Goal: Task Accomplishment & Management: Complete application form

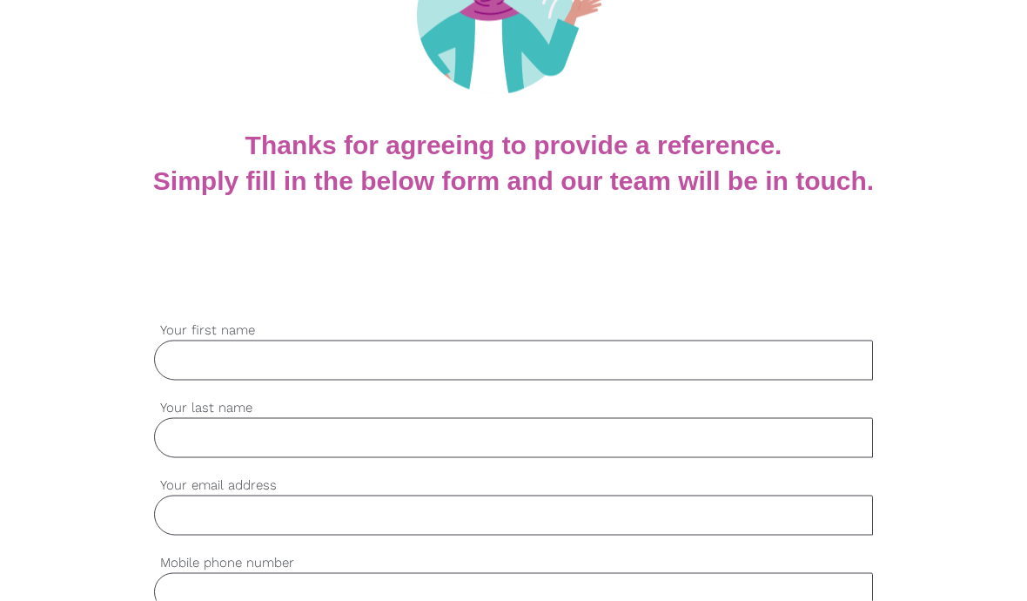
scroll to position [234, 0]
click at [587, 356] on input "Your first name" at bounding box center [513, 359] width 719 height 40
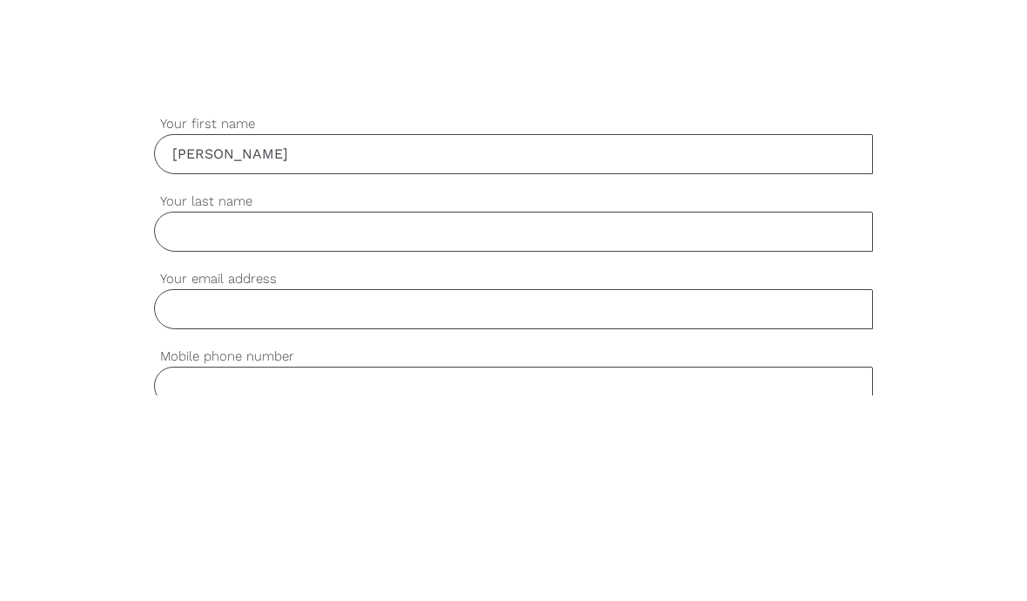
type input "[PERSON_NAME]"
click at [438, 397] on label "Your last name" at bounding box center [513, 407] width 719 height 20
click at [438, 417] on input "Your last name" at bounding box center [513, 437] width 719 height 40
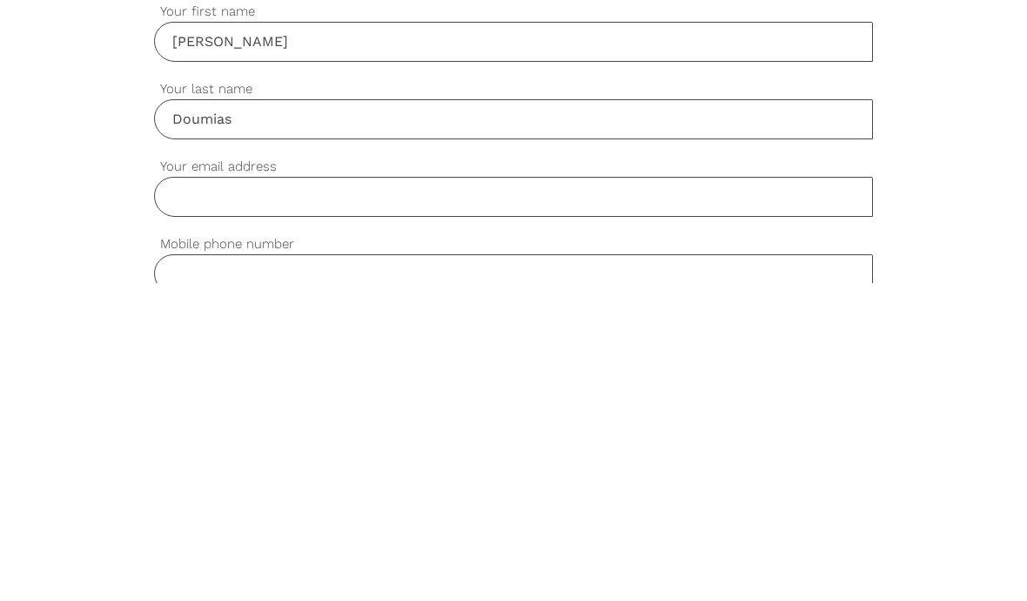
type input "Doumias"
click at [522, 494] on input "Your email address" at bounding box center [513, 514] width 719 height 40
type input "[PERSON_NAME][EMAIL_ADDRESS][DOMAIN_NAME]"
click at [486, 572] on input "Mobile phone number" at bounding box center [513, 592] width 719 height 40
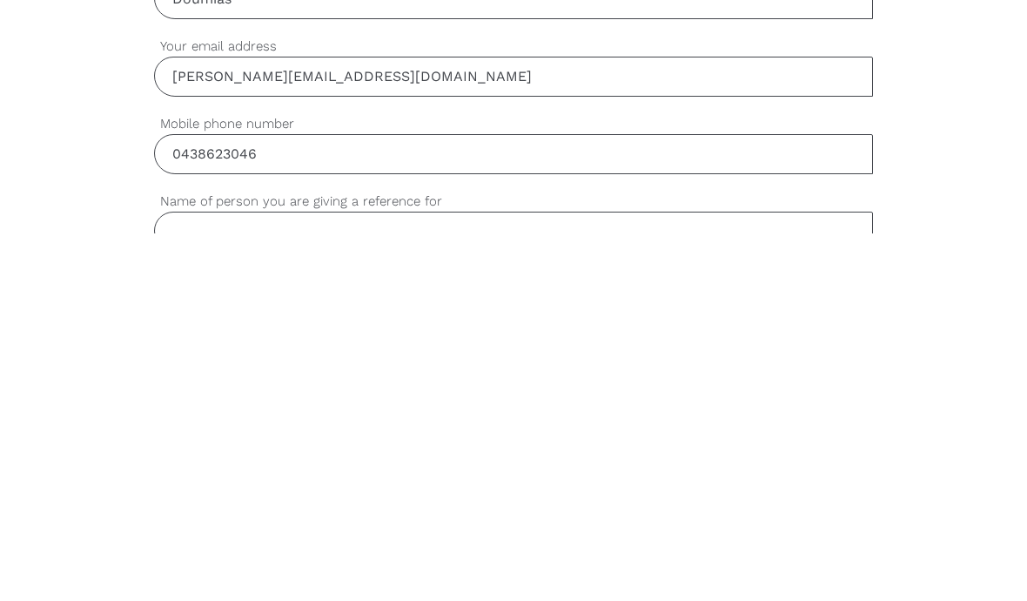
type input "0438623046"
click at [592, 579] on input "Name of person you are giving a reference for" at bounding box center [513, 599] width 719 height 40
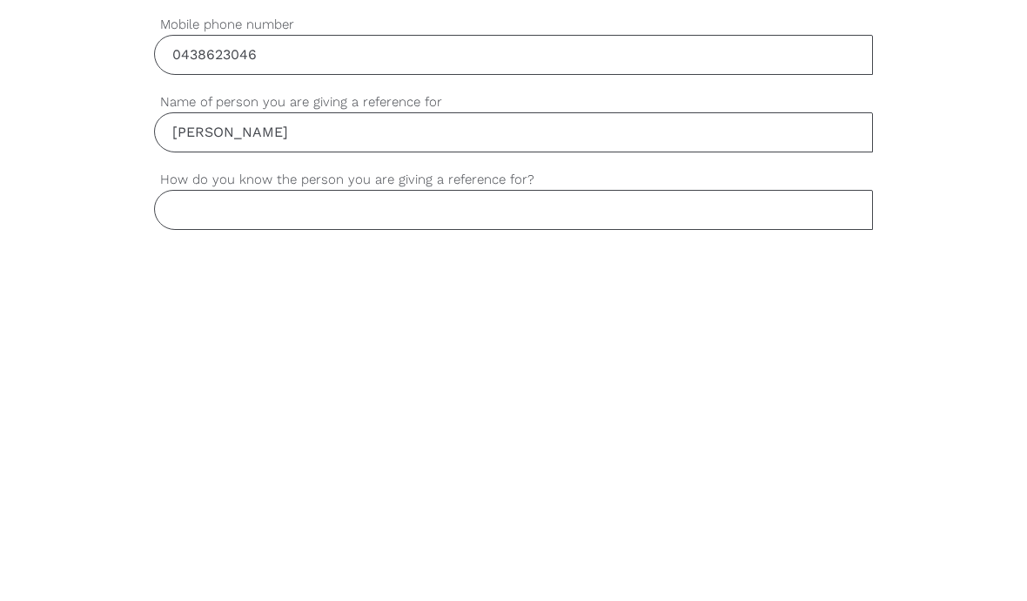
scroll to position [413, 0]
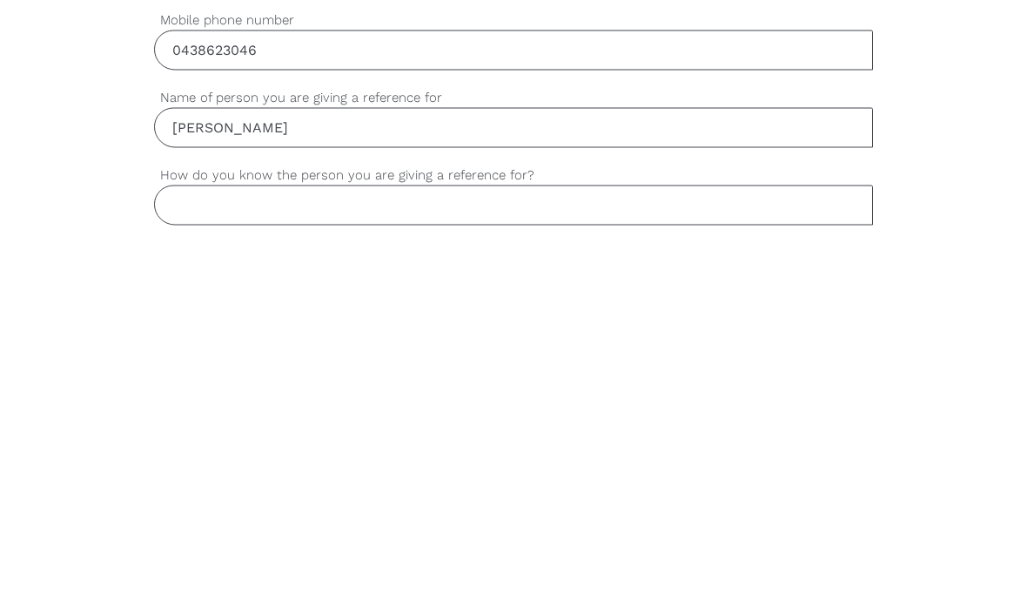
type input "[PERSON_NAME]"
click at [581, 548] on input "How do you know the person you are giving a reference for?" at bounding box center [513, 568] width 719 height 40
click at [257, 548] on input "Work colegue" at bounding box center [513, 568] width 719 height 40
click at [251, 548] on input "Work colegue" at bounding box center [513, 568] width 719 height 40
click at [250, 548] on input "Work colegue" at bounding box center [513, 568] width 719 height 40
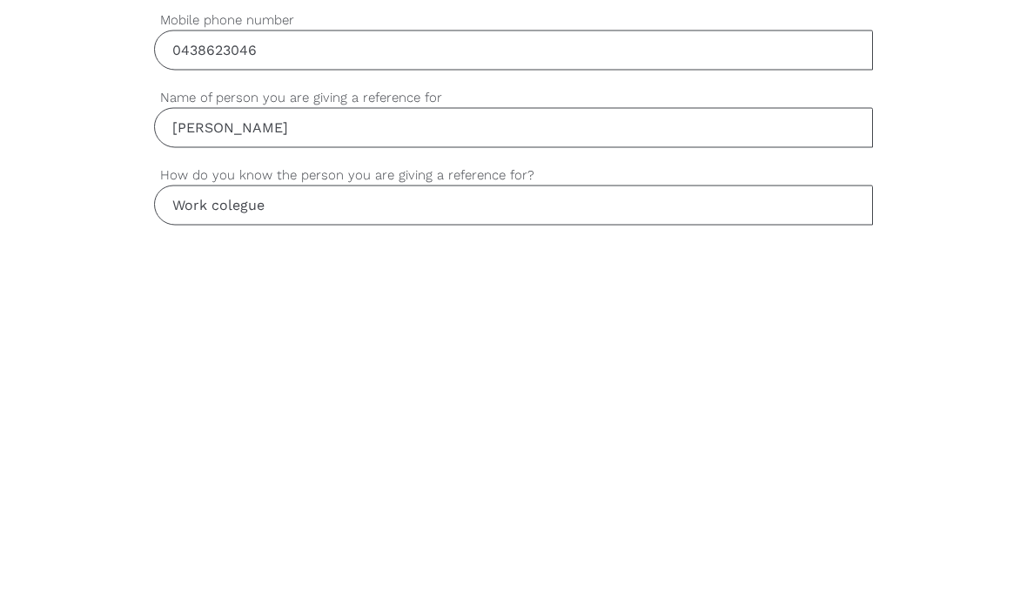
click at [430, 548] on input "Work colegue" at bounding box center [513, 568] width 719 height 40
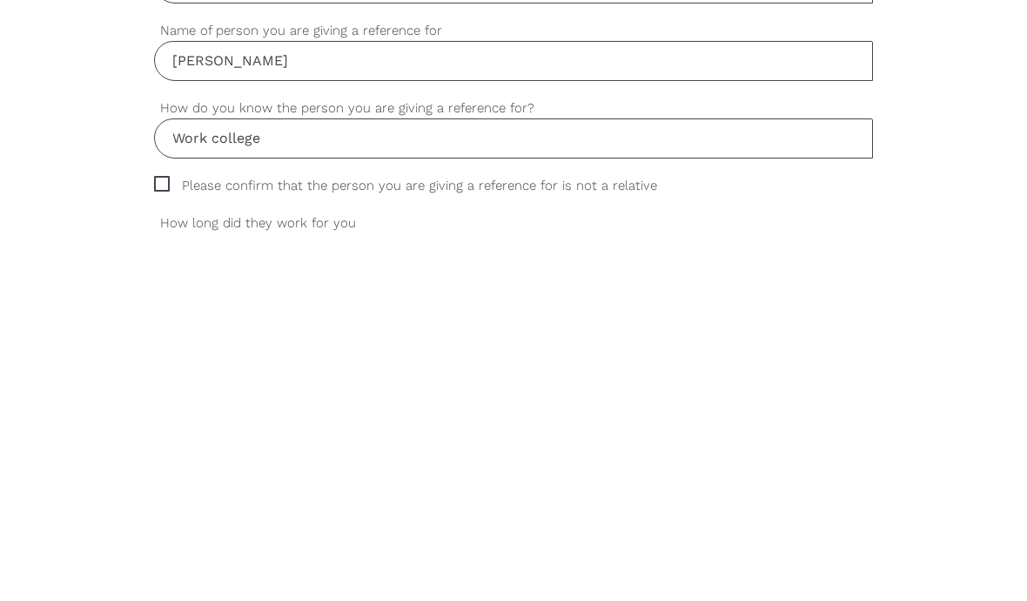
scroll to position [478, 0]
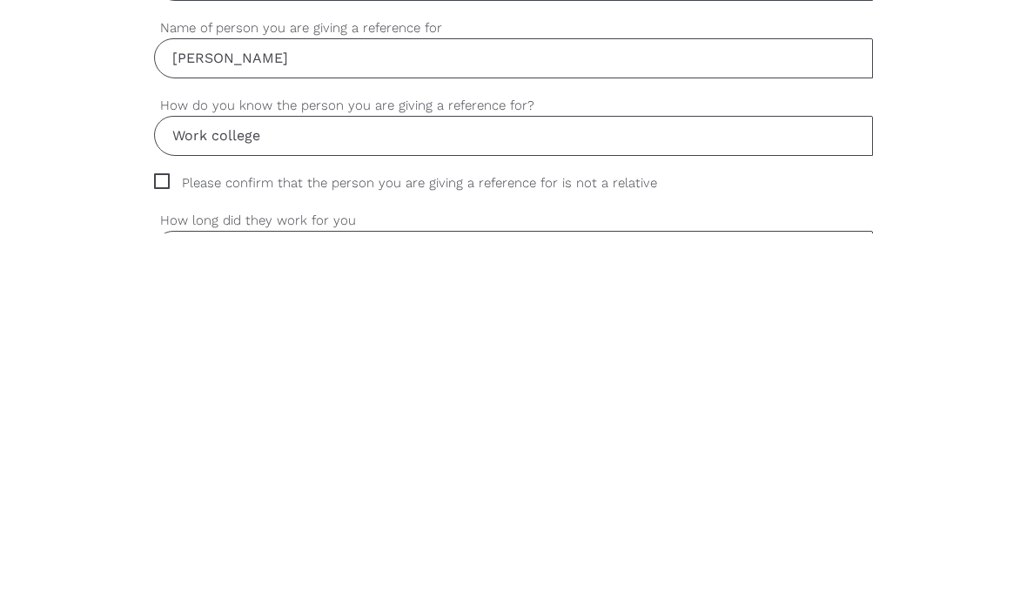
type input "Work college"
click at [159, 540] on span "Please confirm that the person you are giving a reference for is not a relative" at bounding box center [422, 550] width 536 height 20
click at [159, 540] on input "Please confirm that the person you are giving a reference for is not a relative" at bounding box center [159, 545] width 11 height 11
checkbox input "true"
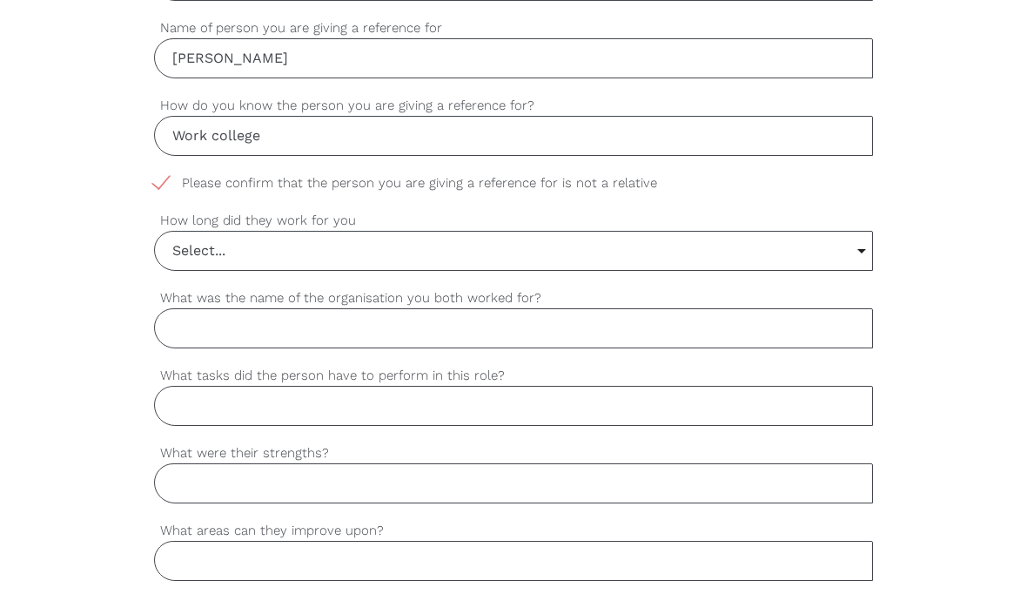
click at [859, 253] on input "Select..." at bounding box center [513, 251] width 717 height 38
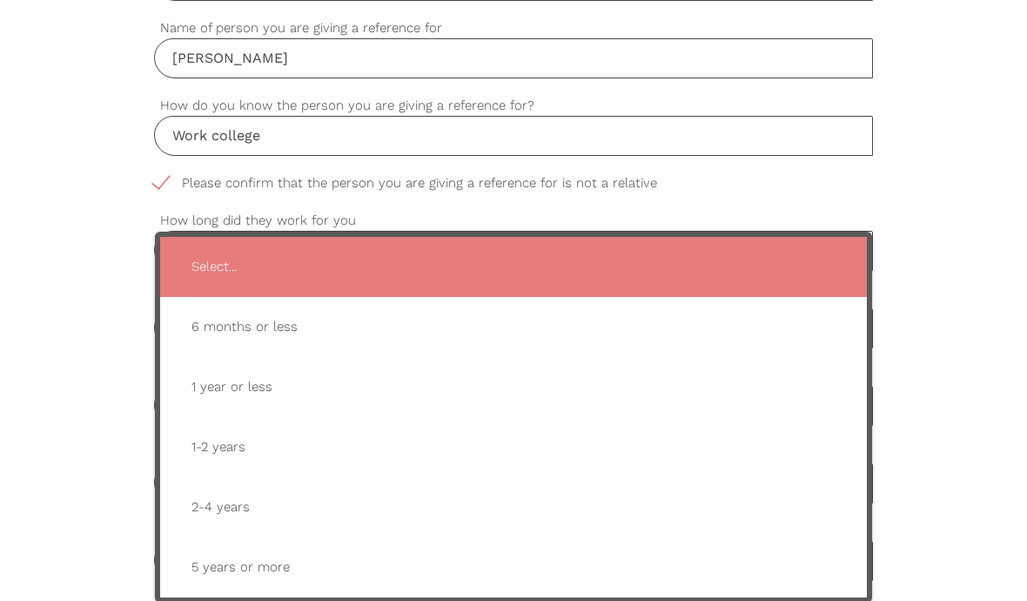
type input "2-4 years"
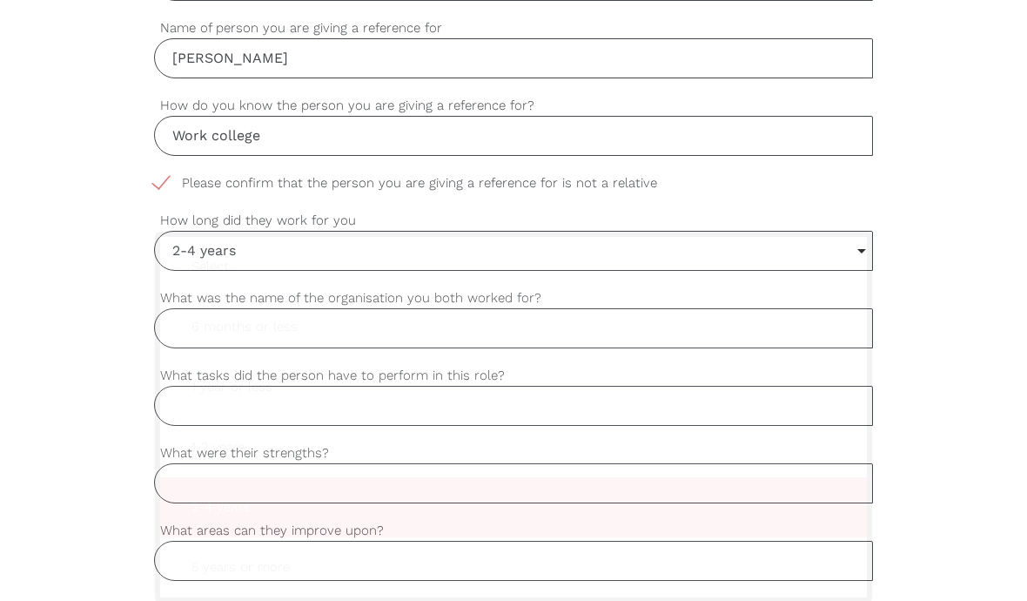
click at [243, 512] on span "2-4 years" at bounding box center [514, 507] width 672 height 43
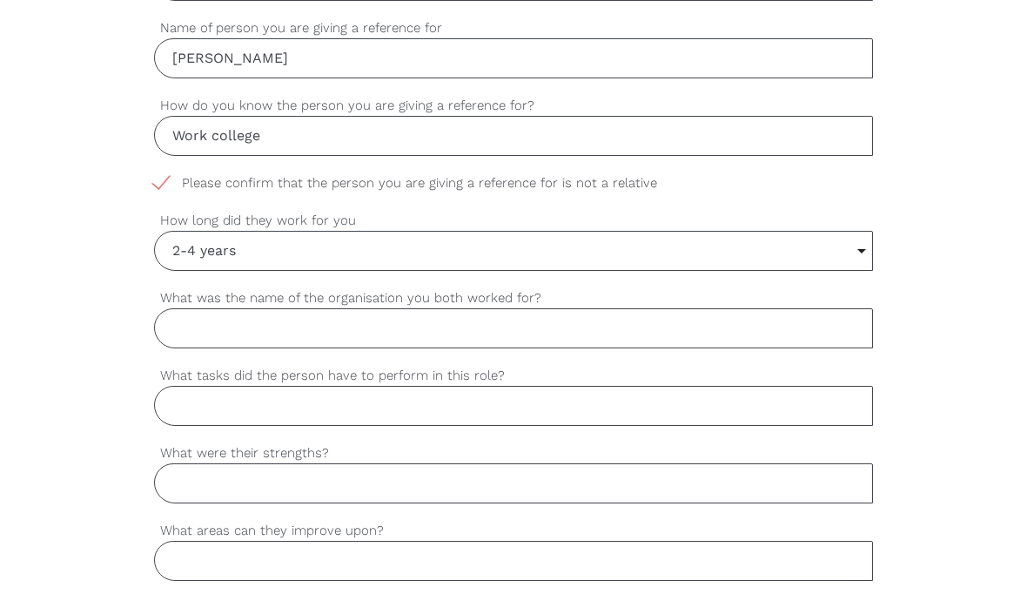
click at [386, 135] on input "Work college" at bounding box center [513, 136] width 719 height 40
type input "W"
type input "T"
click at [424, 134] on input "He worked for me at FTE" at bounding box center [513, 136] width 719 height 40
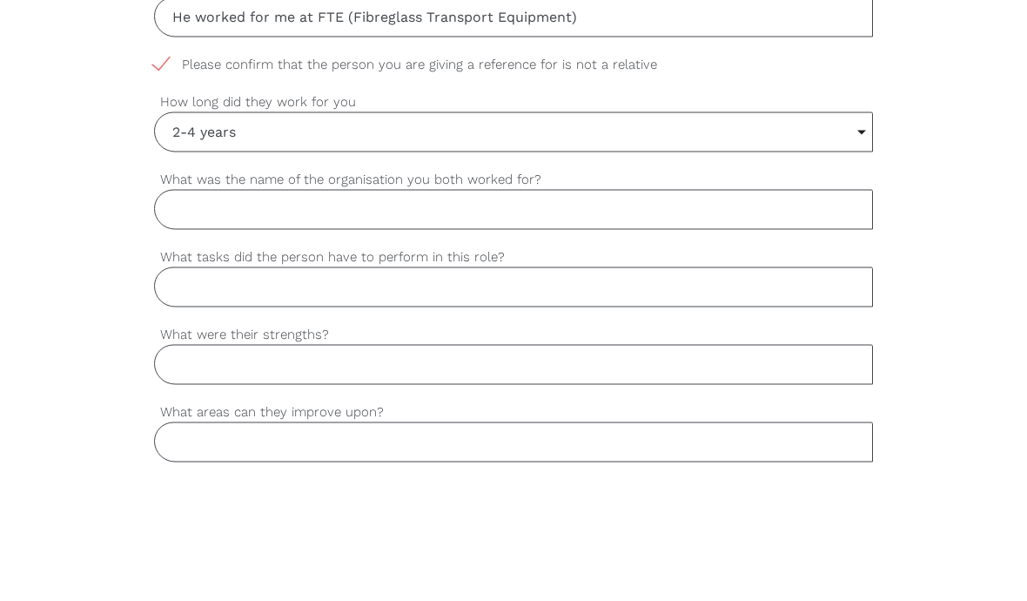
type input "He worked for me at FTE (Fibreglass Transport Equipment)"
click at [692, 308] on input "What was the name of the organisation you both worked for?" at bounding box center [513, 328] width 719 height 40
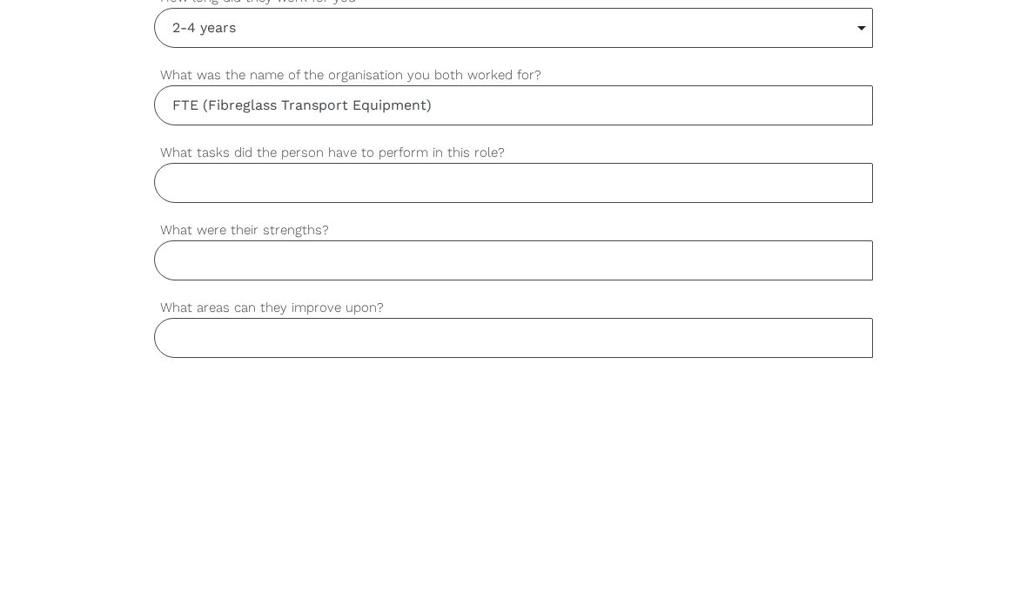
type input "FTE (Fibreglass Transport Equipment)"
click at [628, 386] on input "What tasks did the person have to perform in this role?" at bounding box center [513, 406] width 719 height 40
click at [273, 386] on input "Stores duties (loading & unloading" at bounding box center [513, 406] width 719 height 40
click at [497, 386] on input "Stores duties (forklift, loading & unloading" at bounding box center [513, 406] width 719 height 40
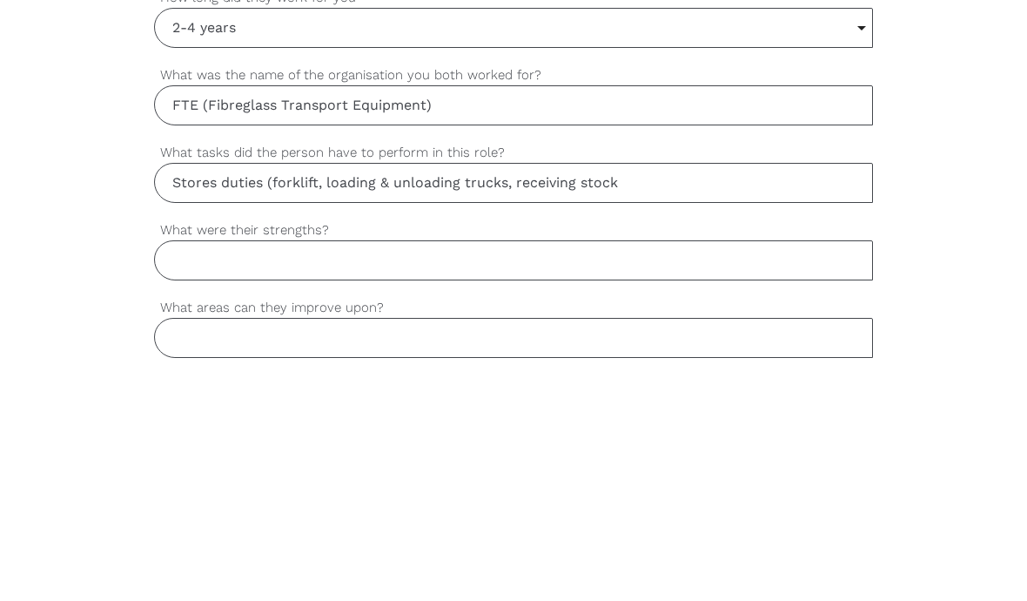
click at [554, 386] on input "Stores duties (forklift, loading & unloading trucks, receiving stock" at bounding box center [513, 406] width 719 height 40
click at [549, 386] on input "Stores duties (forklift, loading & unloading trucks, receiving stock" at bounding box center [513, 406] width 719 height 40
click at [561, 386] on input "Stores duties (forklift, loading & unloading trucks, receiving stock" at bounding box center [513, 406] width 719 height 40
click at [523, 386] on input "Stores duties (forklift, loading & unloading trucks, deceiving stock" at bounding box center [513, 406] width 719 height 40
click at [692, 386] on input "Stores duties (forklift, loading & unloading trucks, deceiving stock" at bounding box center [513, 406] width 719 height 40
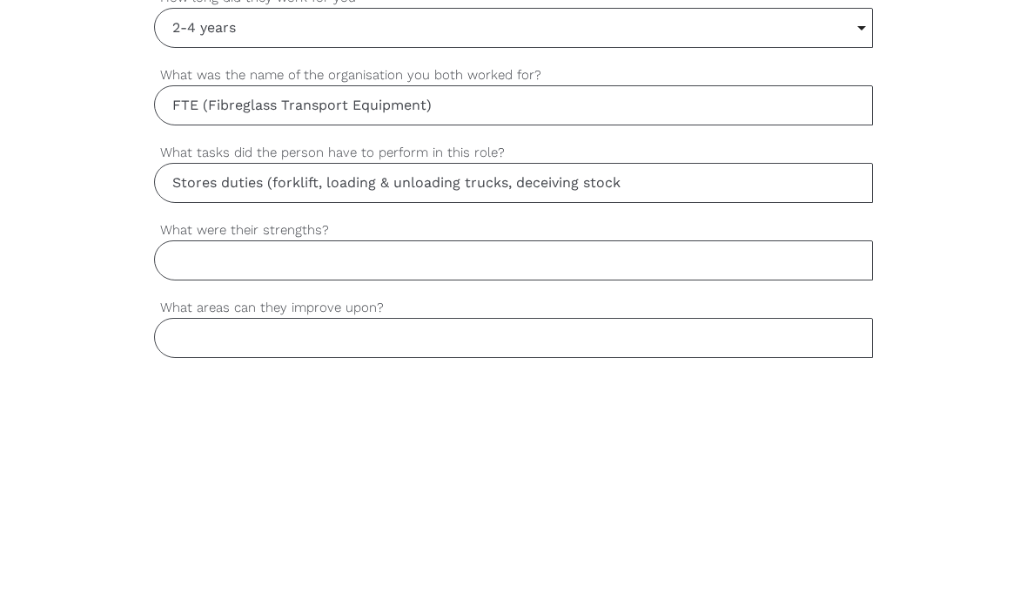
click at [661, 386] on input "Stores duties (forklift, loading & unloading trucks, deceiving stock" at bounding box center [513, 406] width 719 height 40
click at [356, 386] on input "Stores duties (forklift, loading & unloading trucks, computer work, receiving s…" at bounding box center [513, 406] width 719 height 40
click at [168, 386] on input "Stores duties (forklift, loading & unloading trucks, computer work, receiving s…" at bounding box center [513, 406] width 719 height 40
click at [272, 386] on input "Stores duties (forklift, loading & unloading trucks, computer work, receiving s…" at bounding box center [513, 406] width 719 height 40
click at [219, 386] on input "Stores duties (forklift, loading & unloading trucks, computer work, receiving s…" at bounding box center [513, 406] width 719 height 40
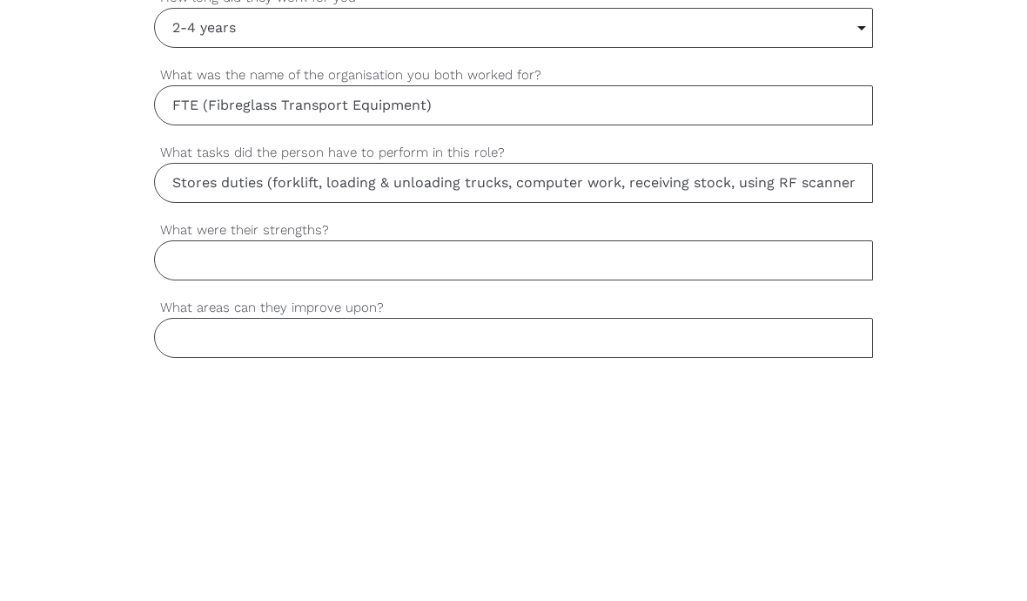
click at [178, 386] on input "Stores duties (forklift, loading & unloading trucks, computer work, receiving s…" at bounding box center [513, 406] width 719 height 40
click at [204, 386] on input "Stores duties (forklift, loading & unloading trucks, computer work, receiving s…" at bounding box center [513, 406] width 719 height 40
type input "Stores duties (forklift, loading & unloading trucks, computer work, receiving s…"
click at [490, 463] on input "What were their strengths?" at bounding box center [513, 483] width 719 height 40
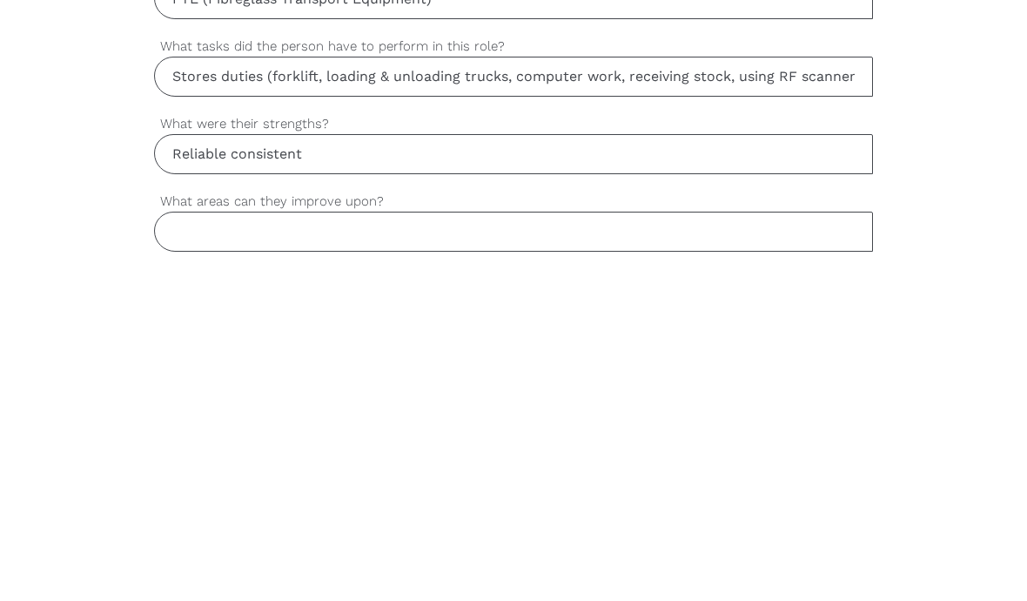
click at [433, 463] on input "Reliable consistent" at bounding box center [513, 483] width 719 height 40
click at [360, 463] on input "Reliable consistent" at bounding box center [513, 483] width 719 height 40
click at [222, 463] on input "Reliable consistent" at bounding box center [513, 483] width 719 height 40
click at [379, 463] on input "Reliable, consistent" at bounding box center [513, 483] width 719 height 40
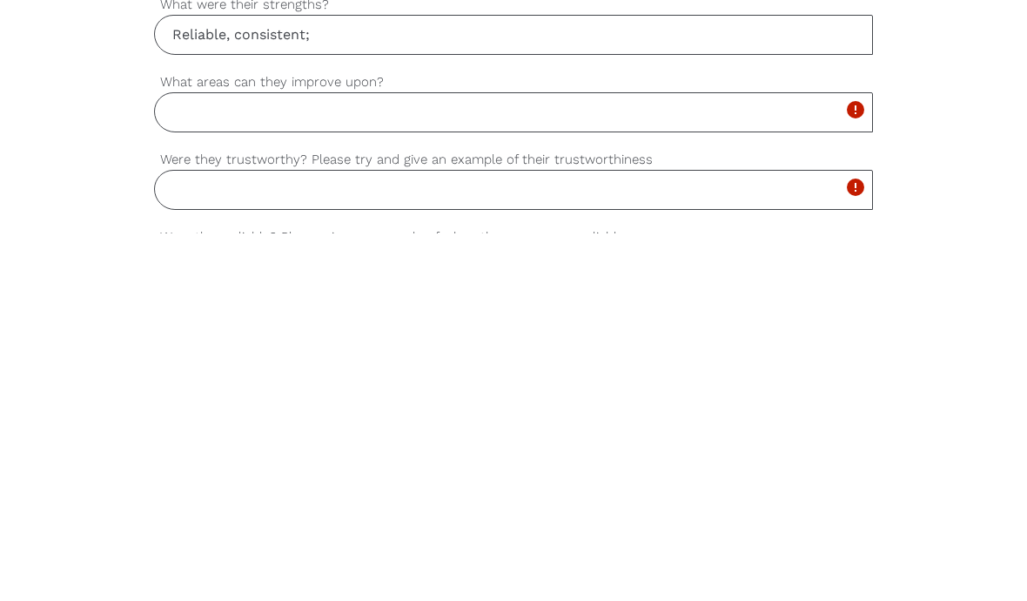
scroll to position [941, 0]
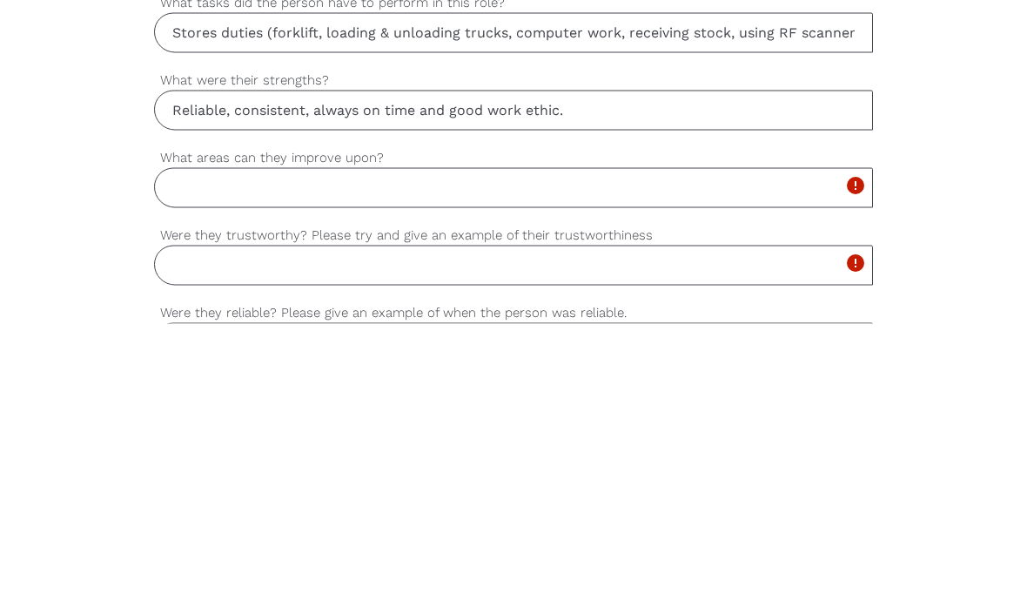
type input "Reliable, consistent, always on time and good work ethic."
click at [193, 445] on input "What areas can they improve upon?" at bounding box center [513, 465] width 719 height 40
click at [468, 445] on input "What areas can they improve upon?" at bounding box center [513, 465] width 719 height 40
click at [430, 445] on input "What areas can they improve upon?" at bounding box center [513, 465] width 719 height 40
type input "Nothing to report was a very good worker."
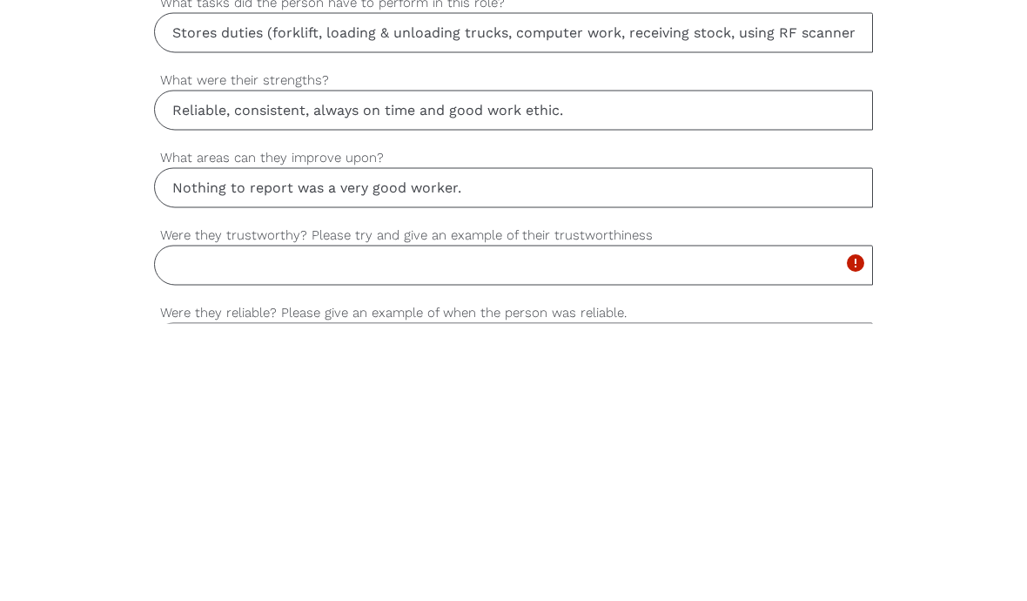
click at [527, 522] on input "Were they trustworthy? Please try and give an example of their trustworthiness" at bounding box center [513, 542] width 719 height 40
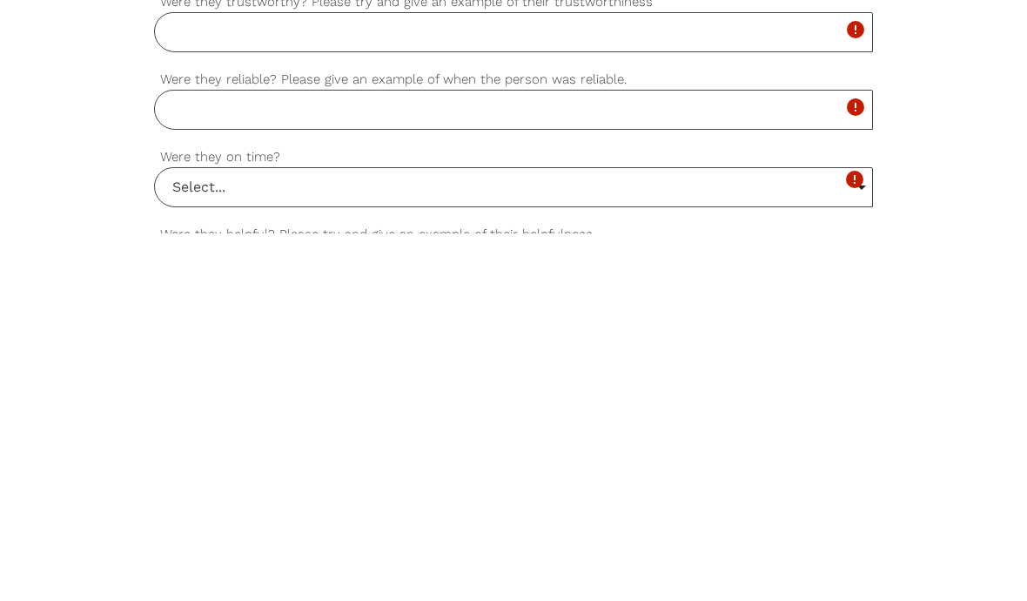
scroll to position [1093, 0]
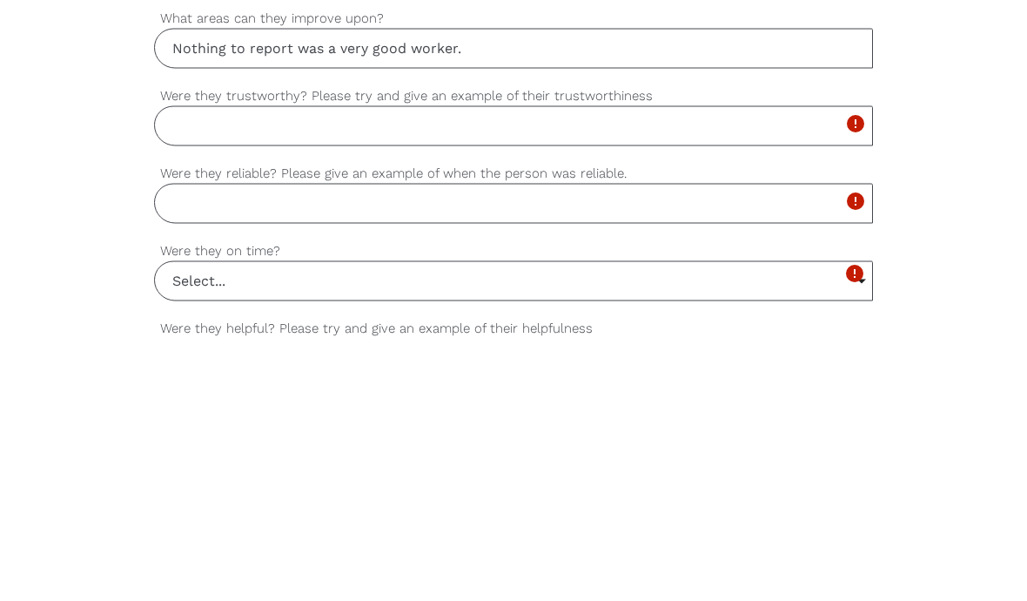
click at [615, 370] on input "Were they trustworthy? Please try and give an example of their trustworthiness" at bounding box center [513, 390] width 719 height 40
click at [428, 370] on input "Were they trustworthy? Please try and give an example of their trustworthiness" at bounding box center [513, 390] width 719 height 40
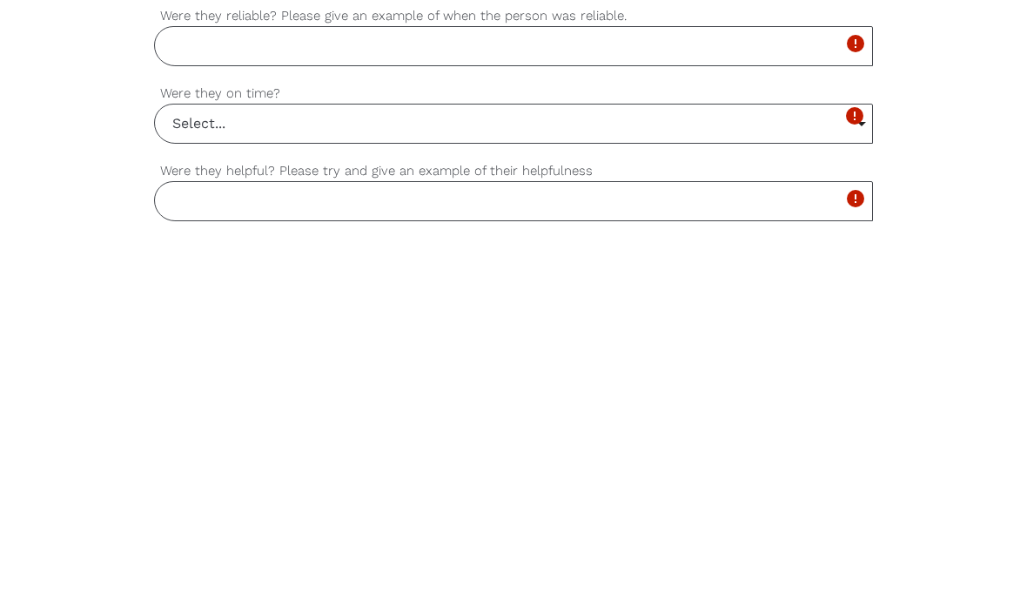
scroll to position [1147, 0]
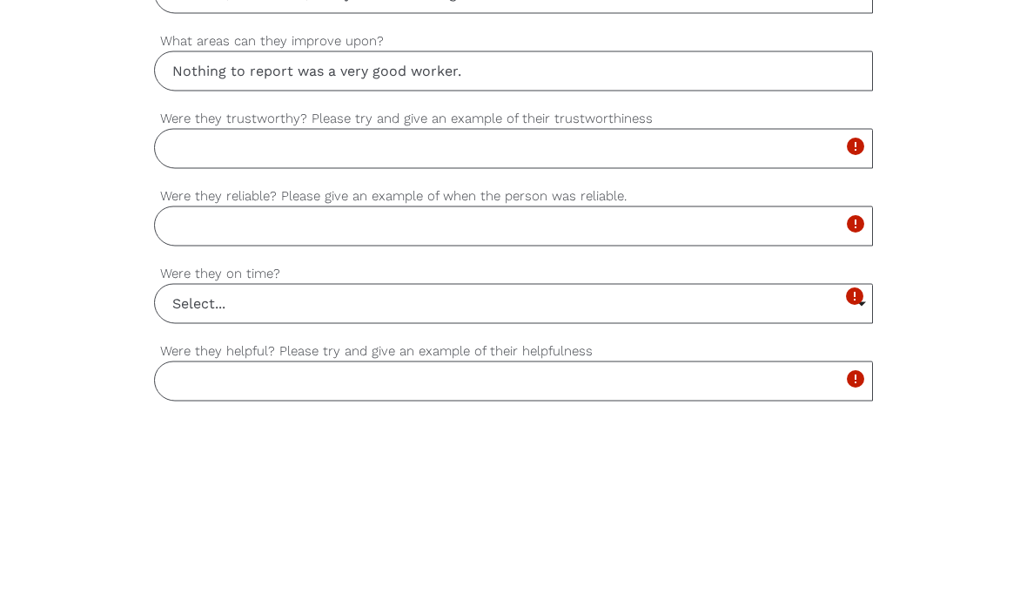
click at [206, 316] on input "Were they trustworthy? Please try and give an example of their trustworthiness" at bounding box center [513, 336] width 719 height 40
click at [227, 316] on input "Were they trustworthy? Please try and give an example of their trustworthiness" at bounding box center [513, 336] width 719 height 40
type input "I"
click at [307, 316] on input "When jobs were assaigned" at bounding box center [513, 336] width 719 height 40
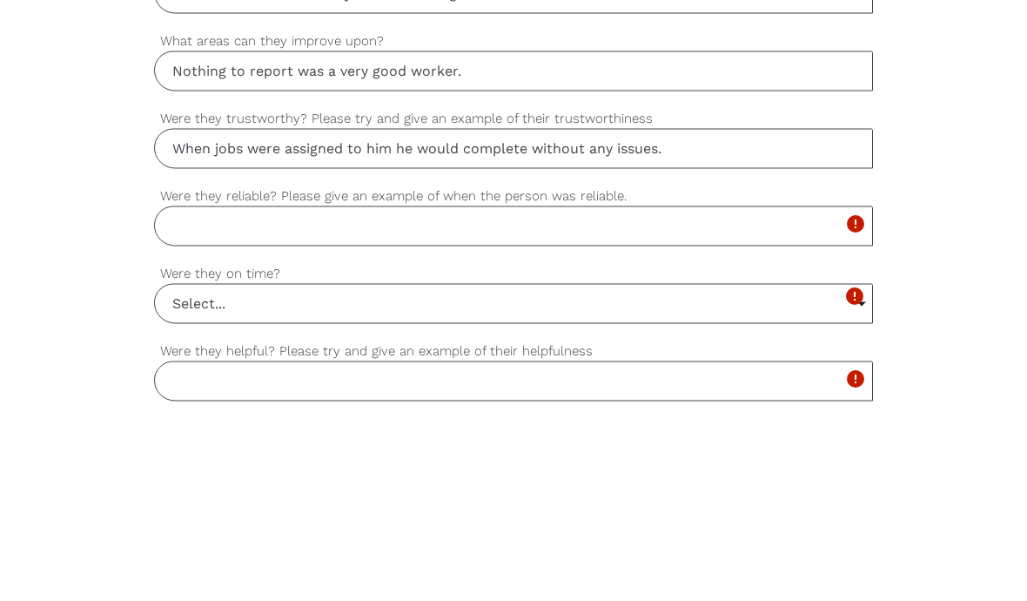
type input "When jobs were assigned to him he would complete without any issues."
click at [192, 393] on input "Were they reliable? Please give an example of when the person was reliable." at bounding box center [513, 413] width 719 height 40
type input "I"
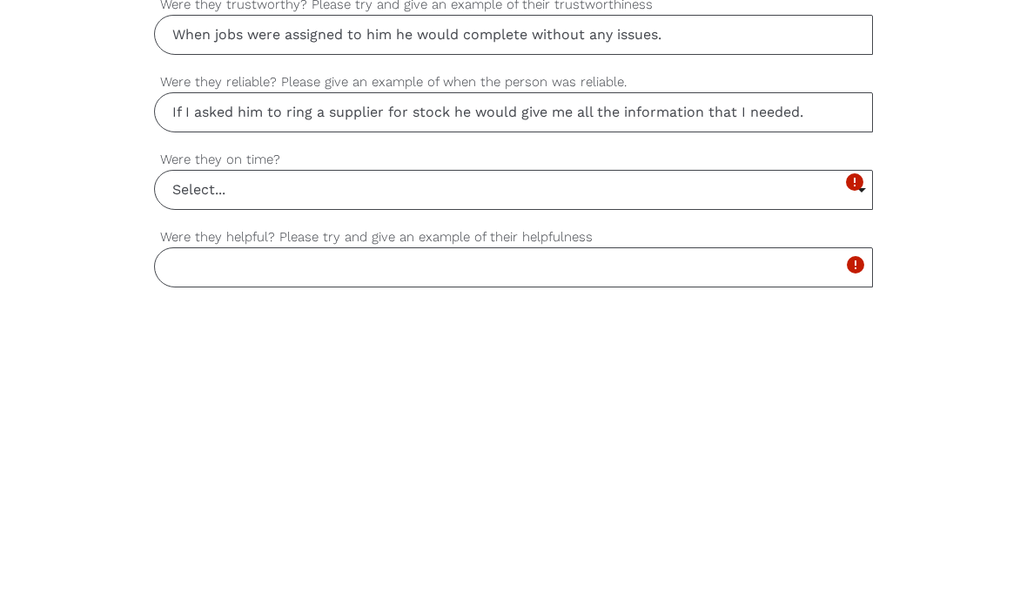
type input "If I asked him to ring a supplier for stock he would give me all the informatio…"
click at [466, 472] on input "Select..." at bounding box center [513, 491] width 717 height 38
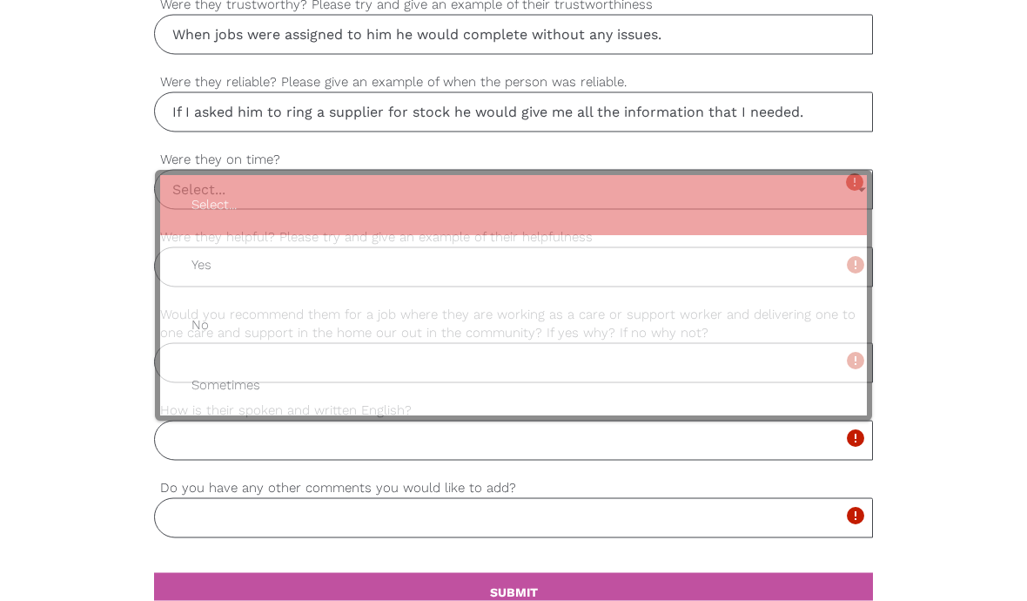
scroll to position [1449, 0]
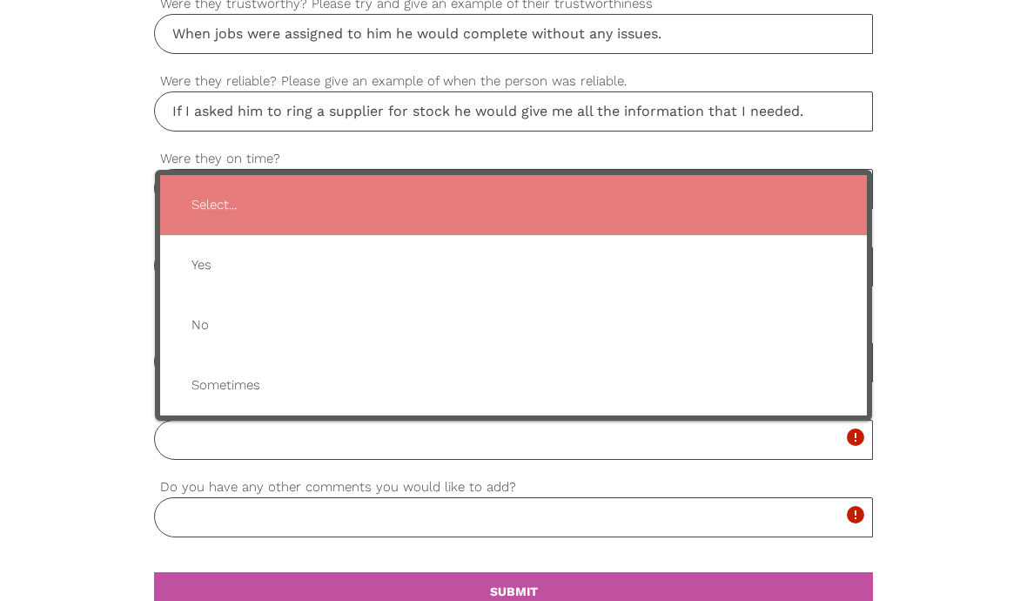
type input "Yes"
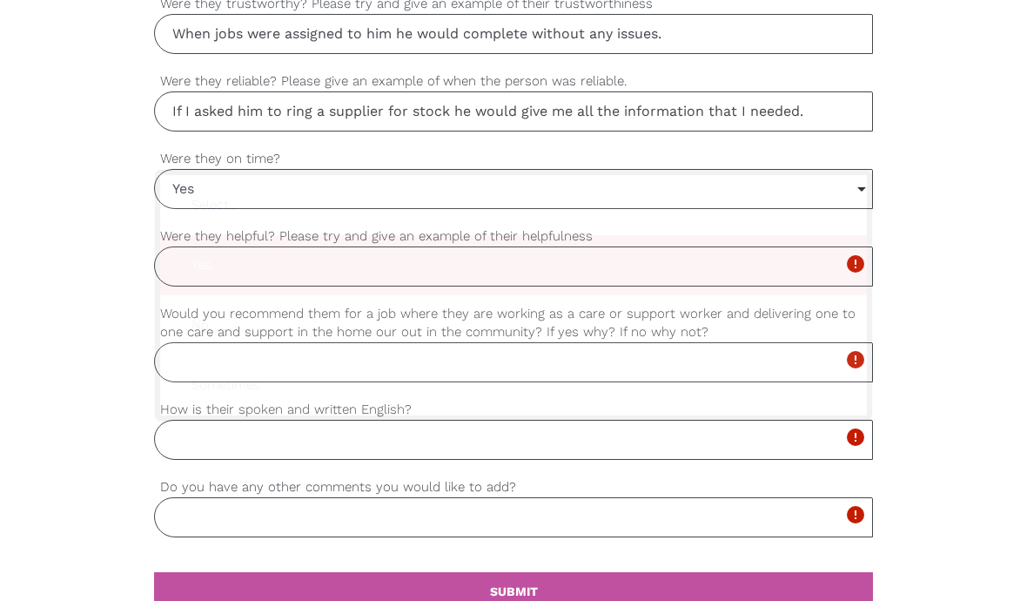
click at [227, 265] on span "Yes" at bounding box center [514, 265] width 672 height 43
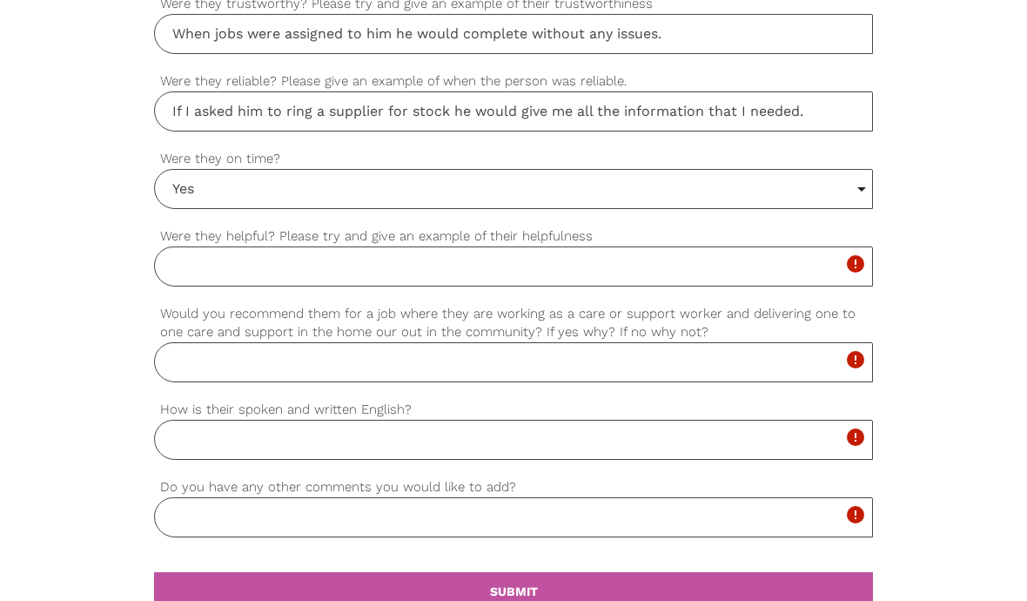
click at [496, 270] on input "Were they helpful? Please try and give an example of their helpfulness" at bounding box center [513, 266] width 719 height 40
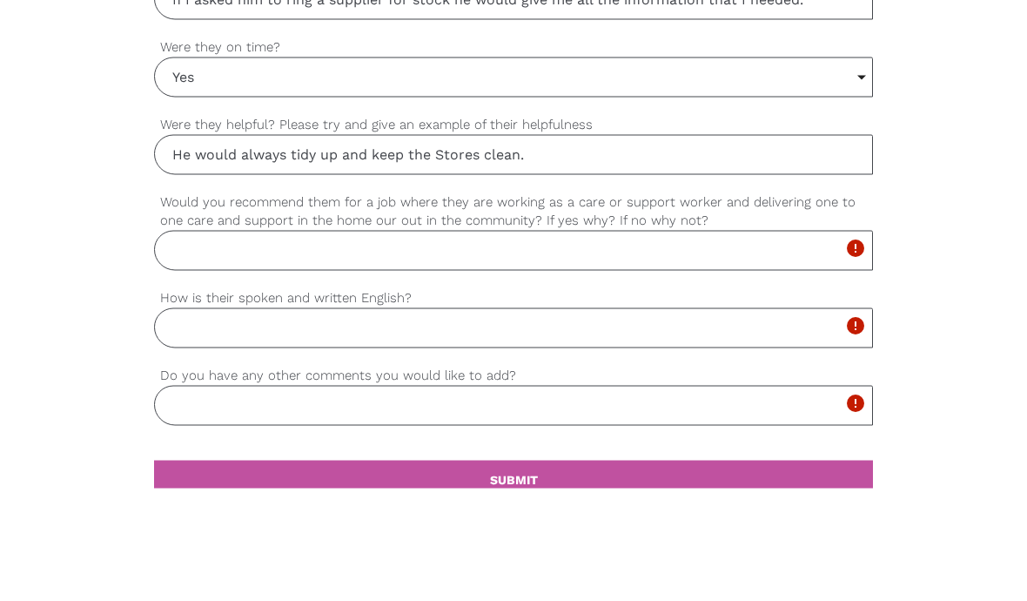
type input "He would always tidy up and keep the Stores clean."
click at [734, 343] on input "Would you recommend them for a job where they are working as a care or support …" at bounding box center [513, 363] width 719 height 40
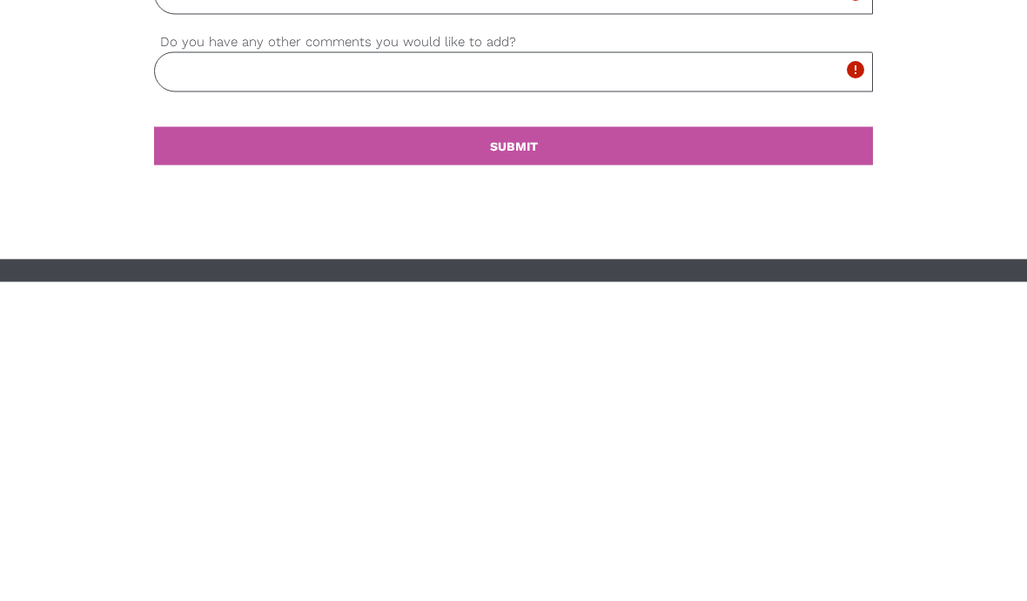
scroll to position [1584, 0]
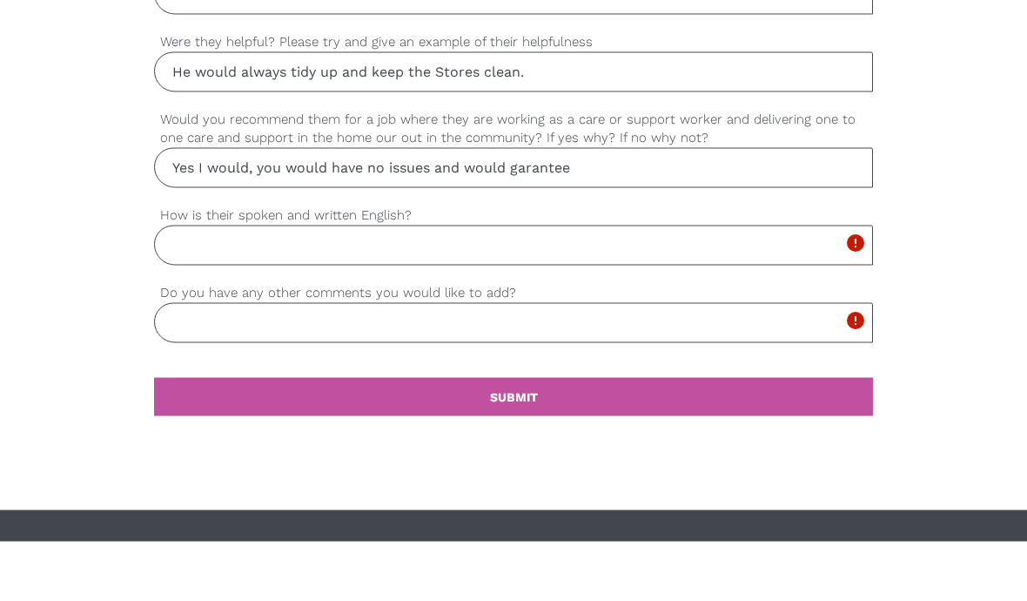
click at [561, 207] on input "Yes I would, you would have no issues and would garantee" at bounding box center [513, 227] width 719 height 40
click at [327, 207] on input "Yes I would, you would have no issues and would" at bounding box center [513, 227] width 719 height 40
click at [325, 207] on input "Yes I would, you have no issues and would" at bounding box center [513, 227] width 719 height 40
click at [560, 207] on input "Yes I would, there would be no issues and would" at bounding box center [513, 227] width 719 height 40
type input "Yes I would, there would be no issues as long as the relevant training is given."
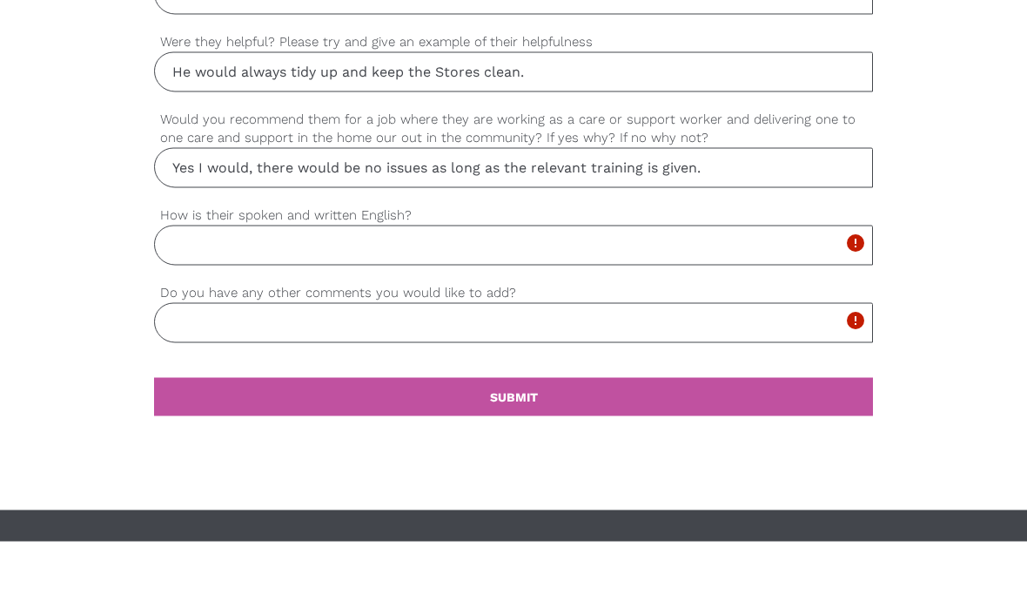
click at [645, 285] on input "How is their spoken and written English?" at bounding box center [513, 305] width 719 height 40
click at [455, 285] on input "Excellent" at bounding box center [513, 305] width 719 height 40
click at [323, 285] on input "Excellent" at bounding box center [513, 305] width 719 height 40
click at [317, 285] on input "Excellent" at bounding box center [513, 305] width 719 height 40
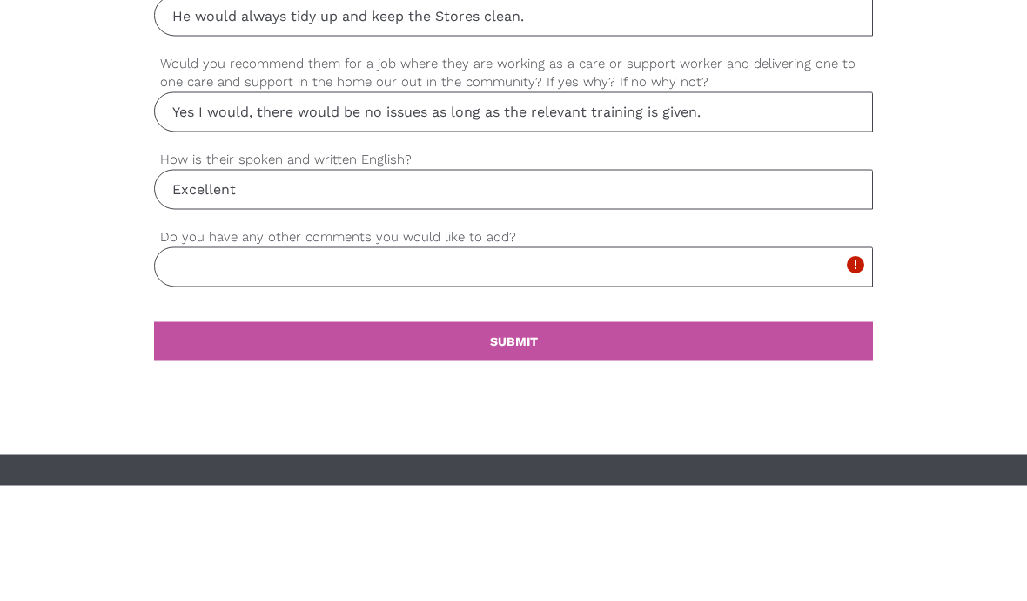
type input "Excellent"
click at [649, 362] on input "Do you have any other comments you would like to add?" at bounding box center [513, 382] width 719 height 40
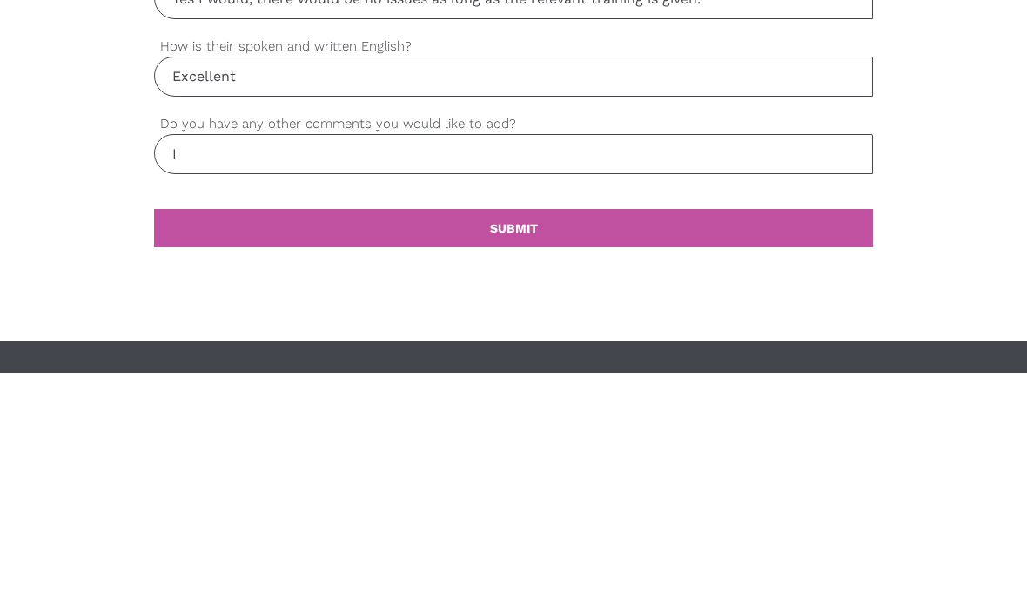
type input "I"
type input "N"
click at [423, 362] on input "He would be welcome back to the company" at bounding box center [513, 382] width 719 height 40
click at [553, 362] on input "He would be welcome back to the Company" at bounding box center [513, 382] width 719 height 40
type input "He would be welcome back to the Company (FTE) If wanted to come back (Offered b…"
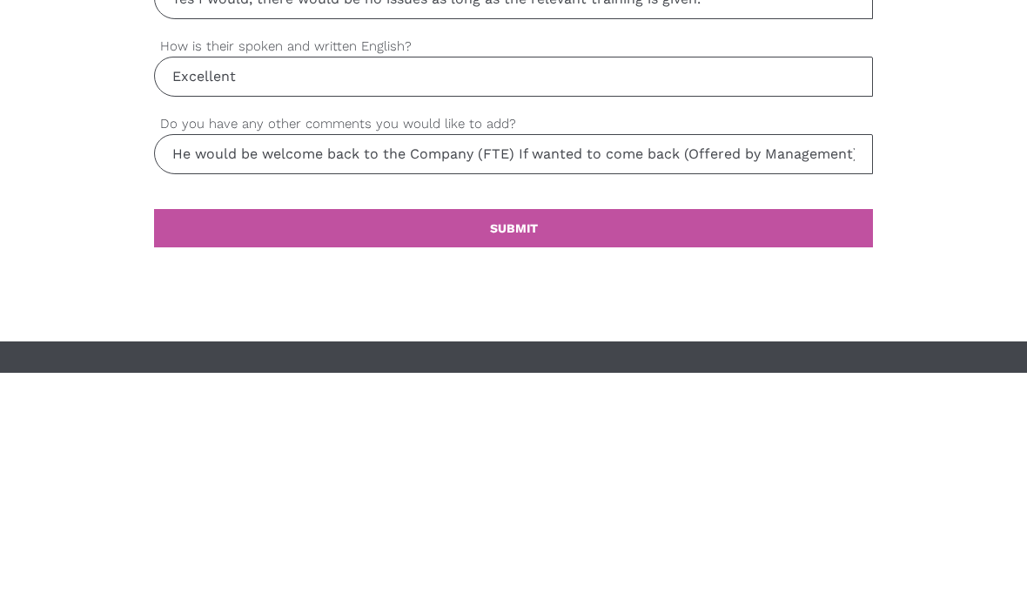
click at [742, 437] on link "settings SUBMIT" at bounding box center [513, 456] width 719 height 38
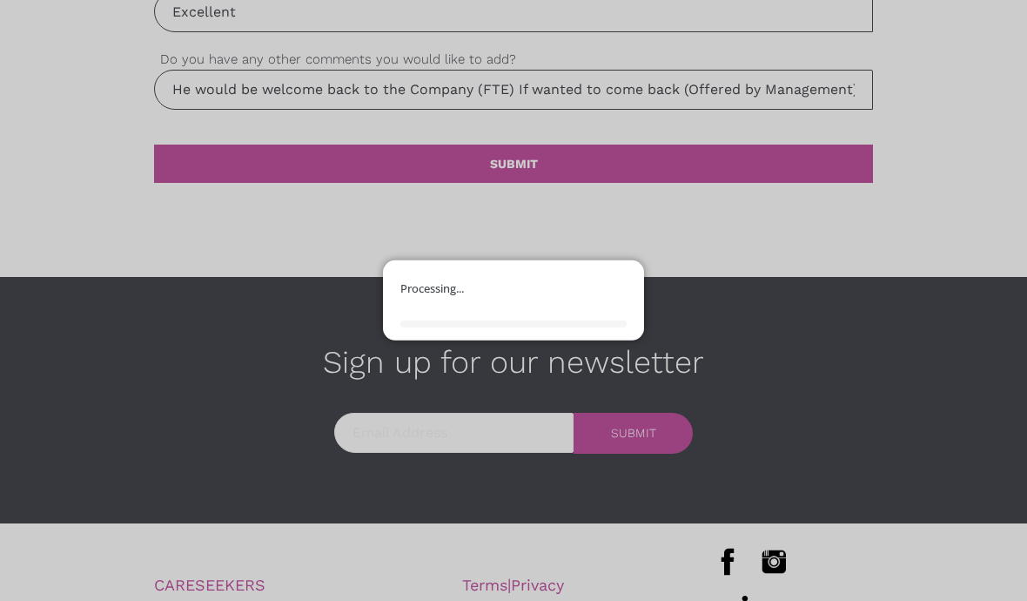
scroll to position [1888, 0]
